Goal: Information Seeking & Learning: Learn about a topic

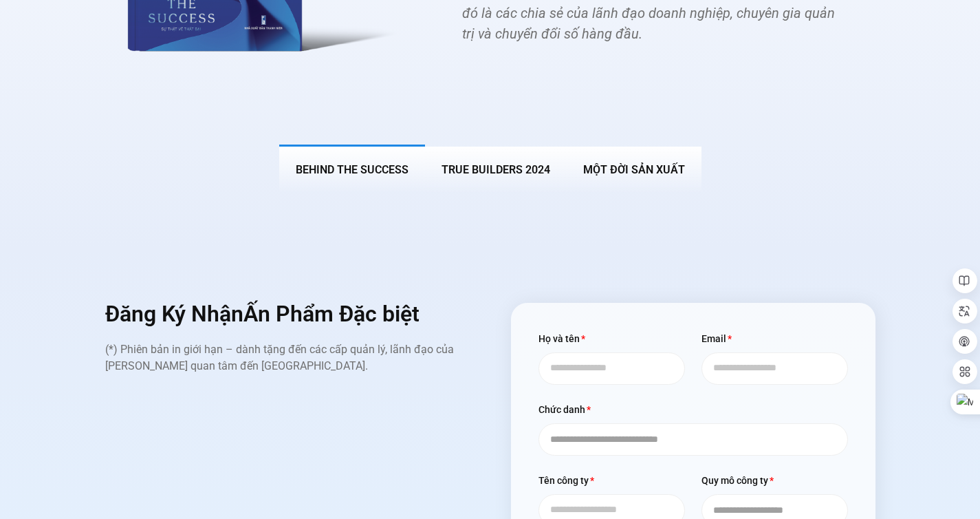
scroll to position [5424, 0]
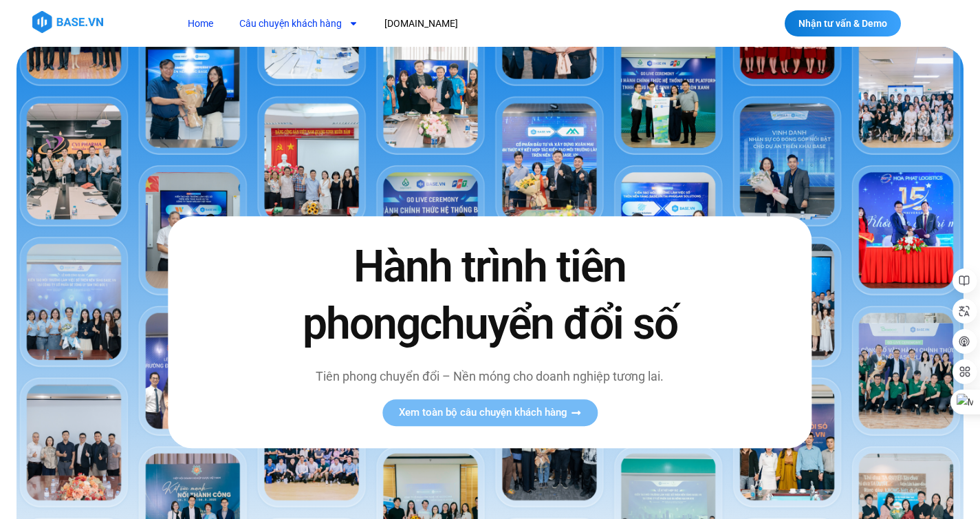
click at [320, 21] on link "Câu chuyện khách hàng" at bounding box center [299, 23] width 140 height 25
click at [316, 19] on link "Câu chuyện khách hàng" at bounding box center [299, 23] width 140 height 25
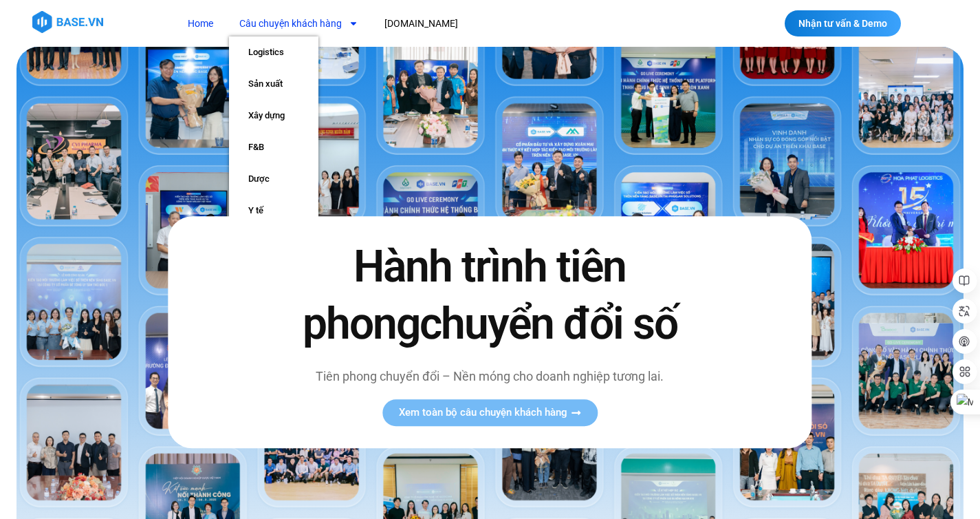
click at [335, 16] on link "Câu chuyện khách hàng" at bounding box center [299, 23] width 140 height 25
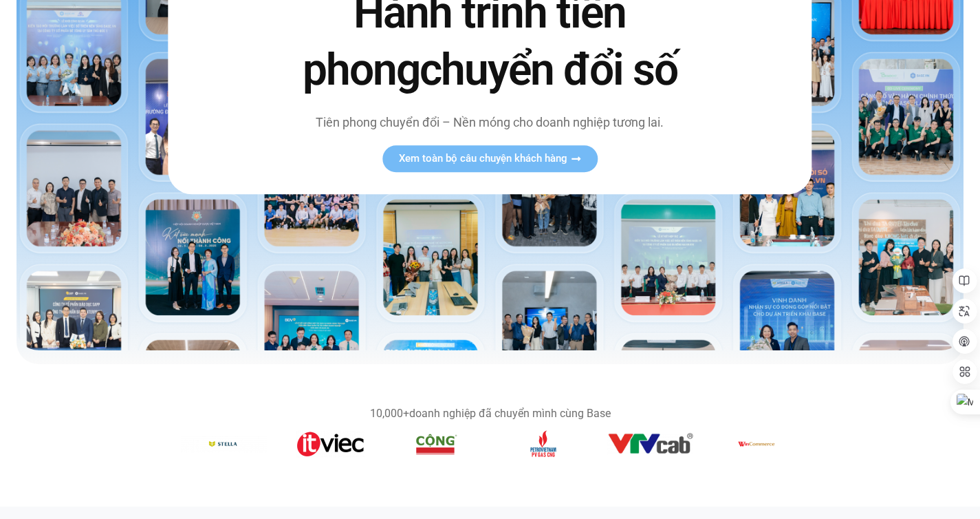
scroll to position [212, 0]
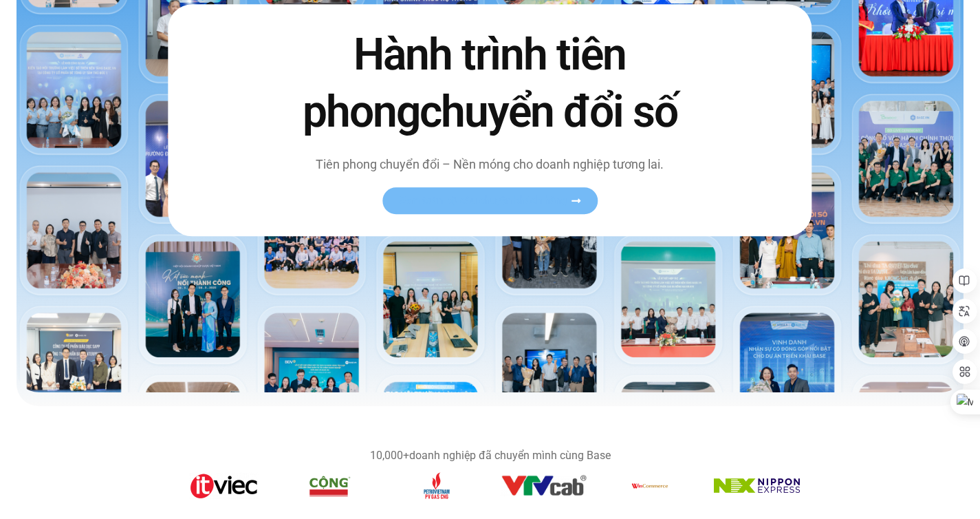
click at [471, 196] on span "Xem toàn bộ câu chuyện khách hàng" at bounding box center [483, 200] width 169 height 10
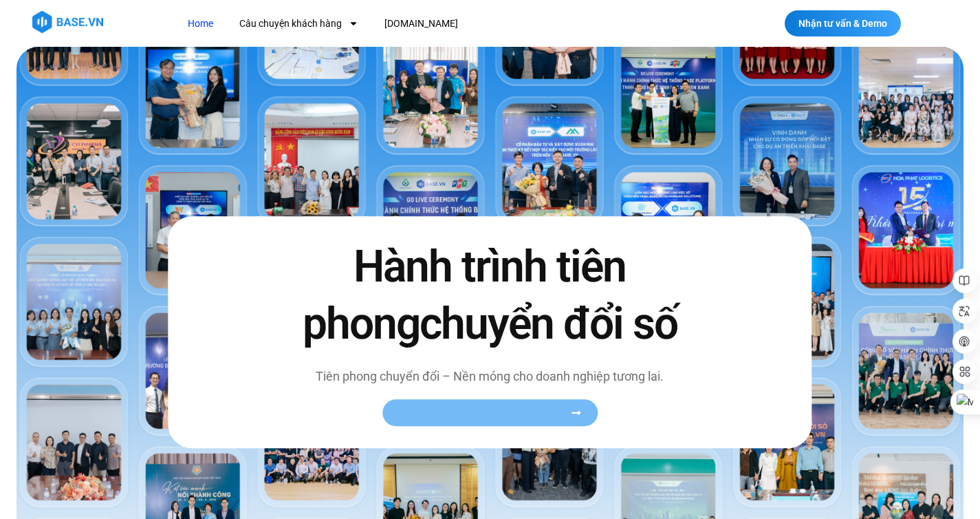
click at [570, 409] on span "Xem toàn bộ câu chuyện khách hàng" at bounding box center [490, 412] width 182 height 10
click at [502, 407] on span "Xem toàn bộ câu chuyện khách hàng" at bounding box center [483, 412] width 169 height 10
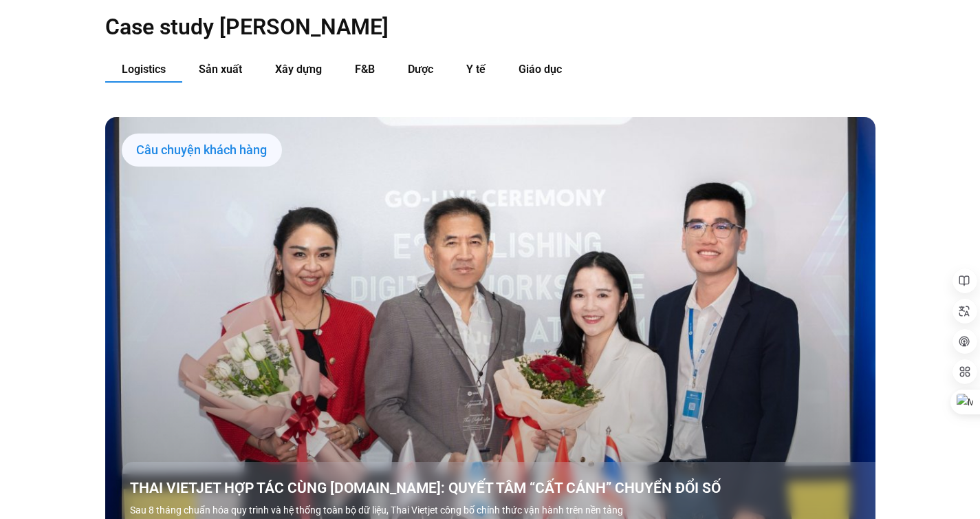
scroll to position [1698, 0]
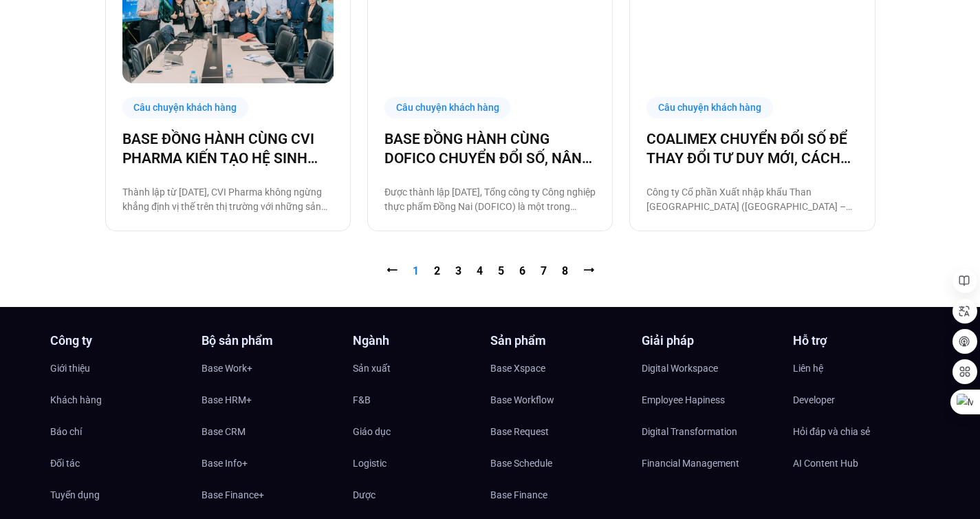
scroll to position [1507, 0]
